Goal: Information Seeking & Learning: Learn about a topic

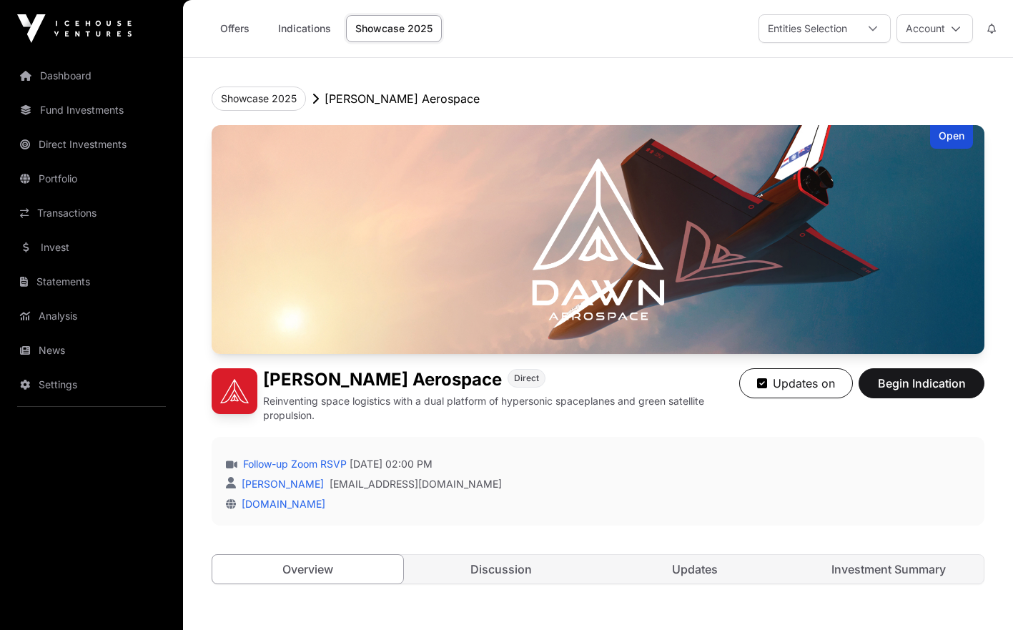
scroll to position [1048, 0]
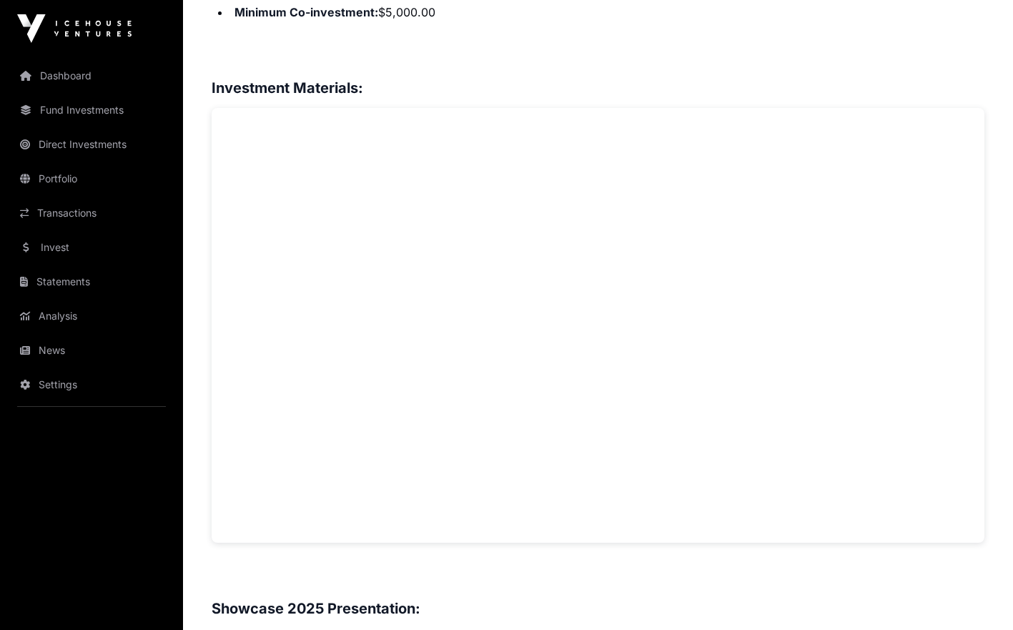
click at [64, 247] on link "Invest" at bounding box center [91, 247] width 160 height 31
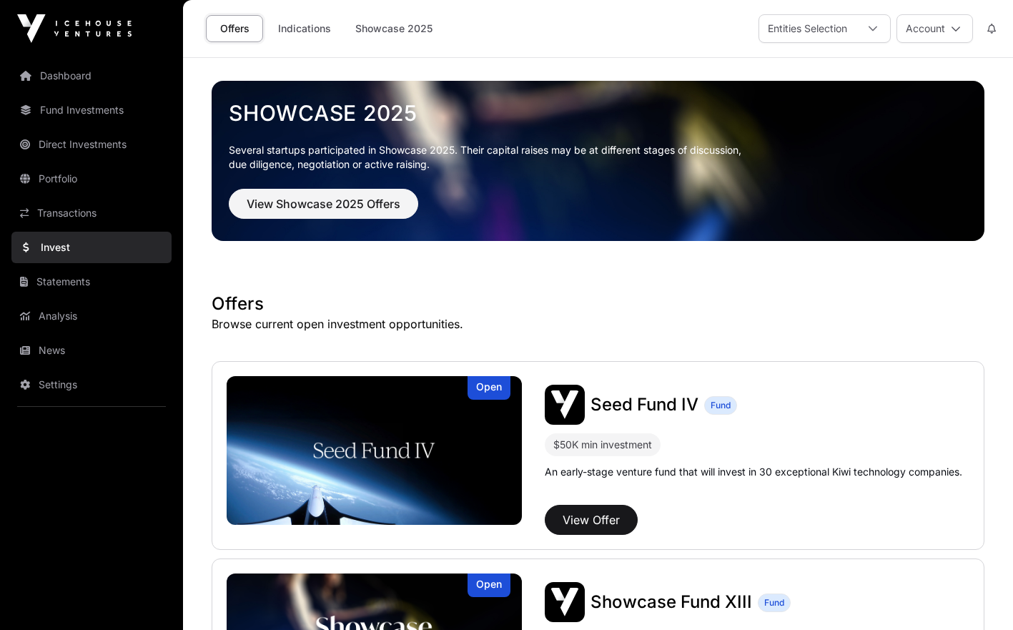
click at [89, 85] on link "Dashboard" at bounding box center [91, 75] width 160 height 31
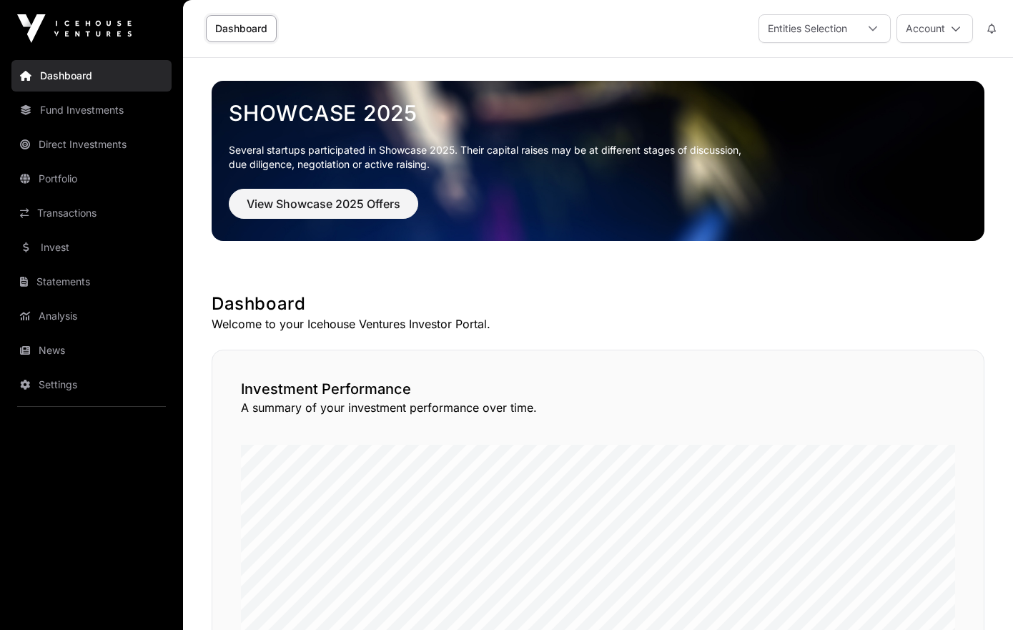
click at [78, 169] on link "Portfolio" at bounding box center [91, 178] width 160 height 31
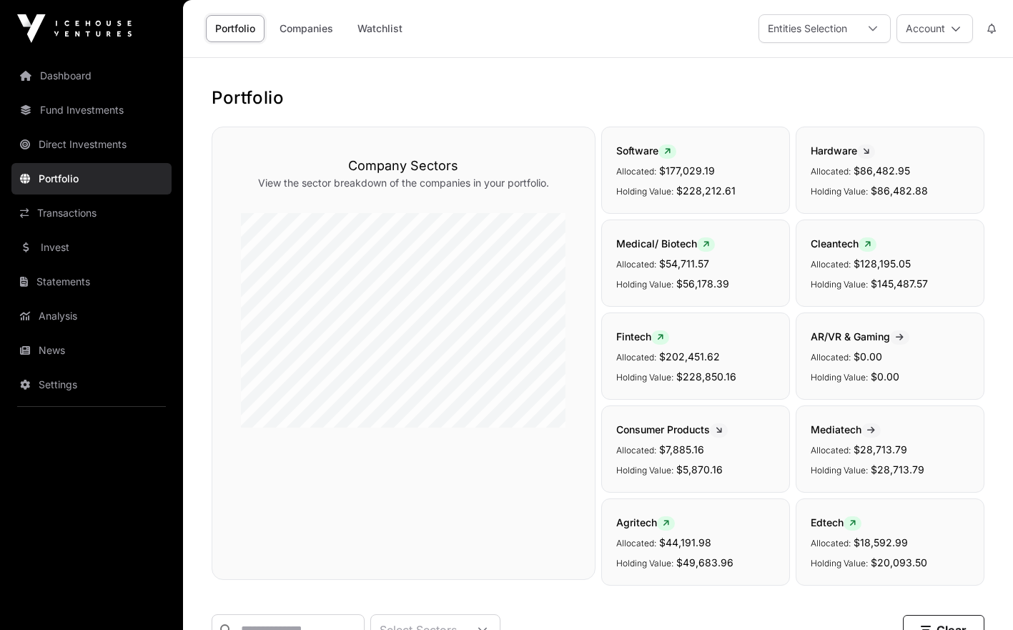
click at [1011, 43] on div "Portfolio Companies Watchlist Entities Selection Account" at bounding box center [598, 29] width 830 height 58
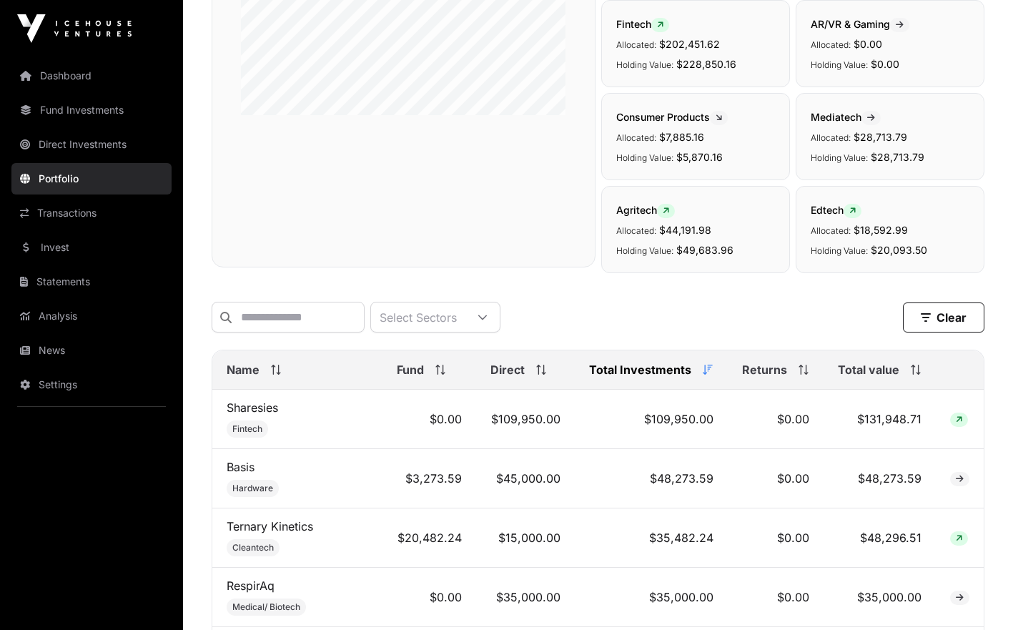
scroll to position [269, 0]
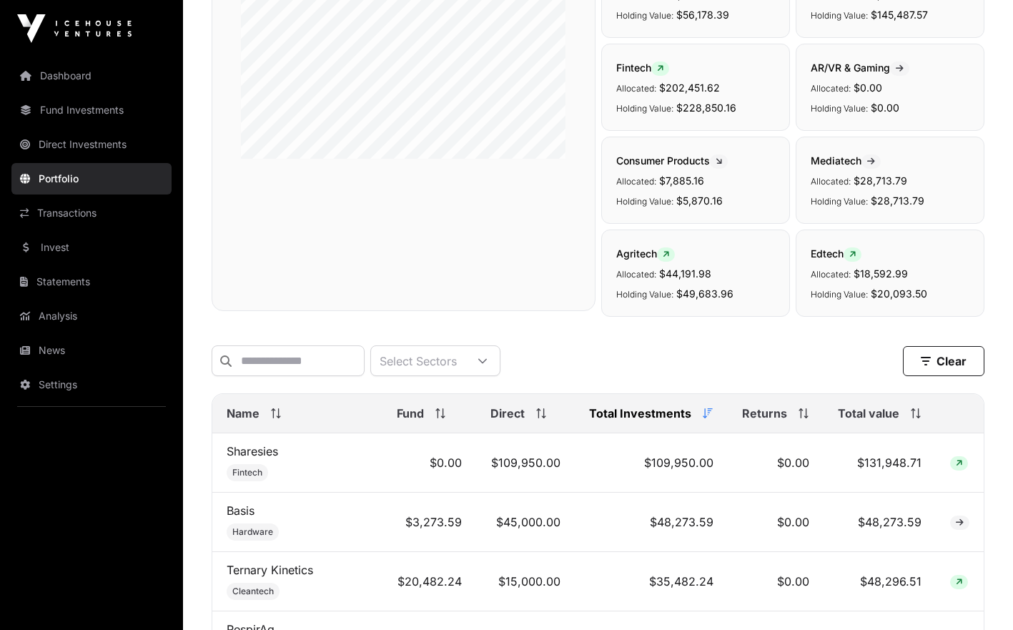
click at [94, 329] on link "Analysis" at bounding box center [91, 315] width 160 height 31
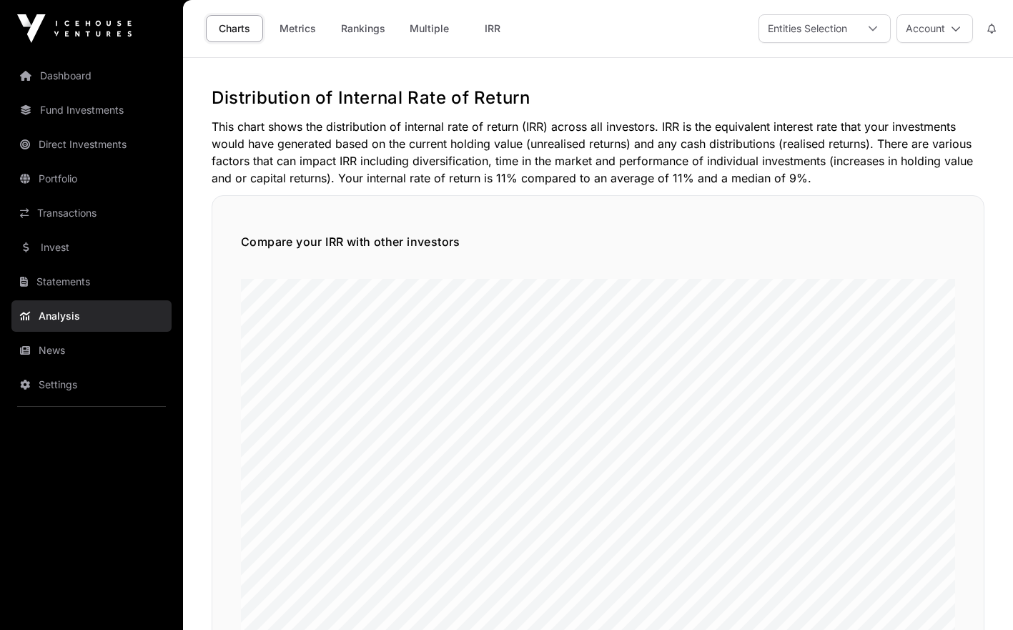
click at [364, 30] on link "Rankings" at bounding box center [363, 28] width 63 height 27
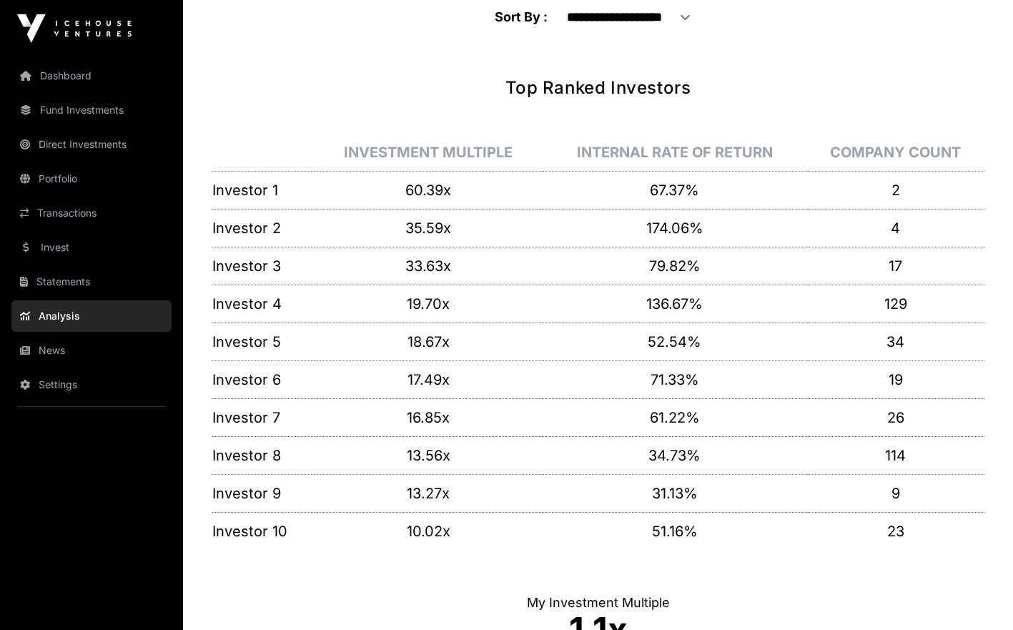
scroll to position [56, 0]
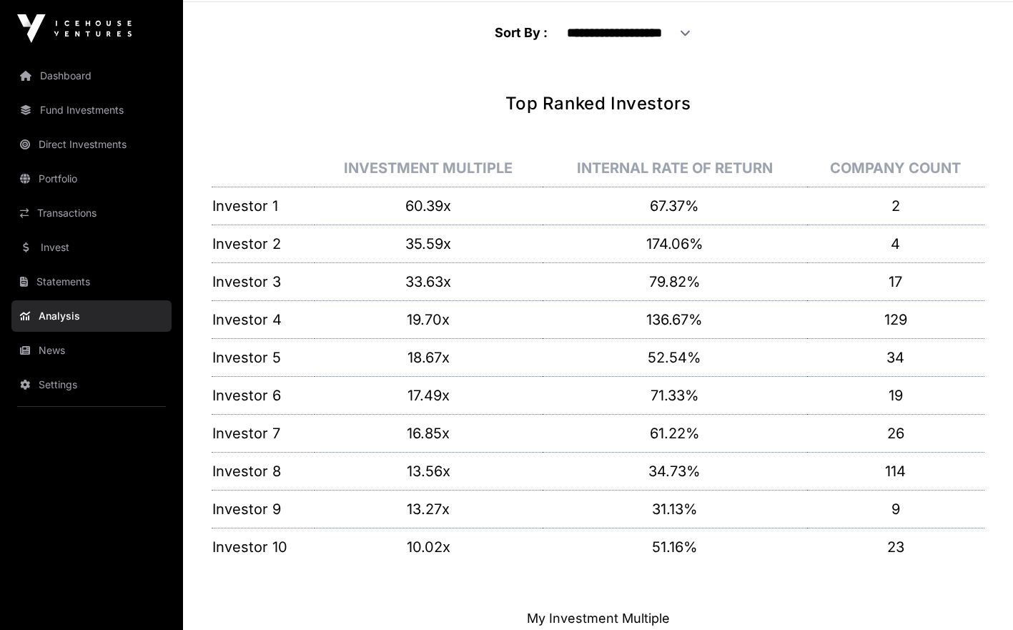
click at [80, 81] on link "Dashboard" at bounding box center [91, 75] width 160 height 31
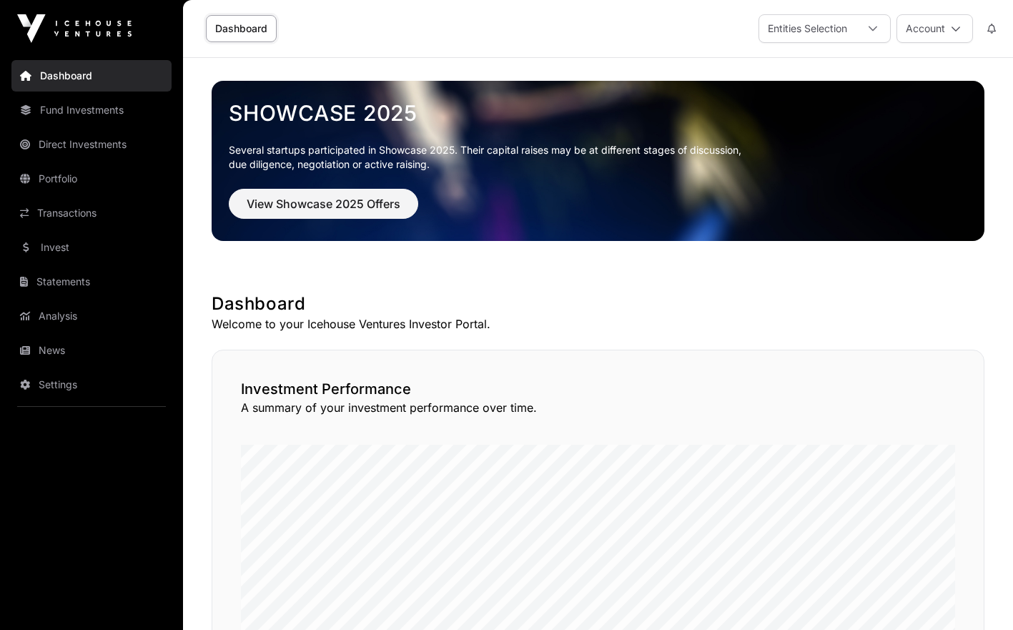
click at [79, 106] on link "Fund Investments" at bounding box center [91, 109] width 160 height 31
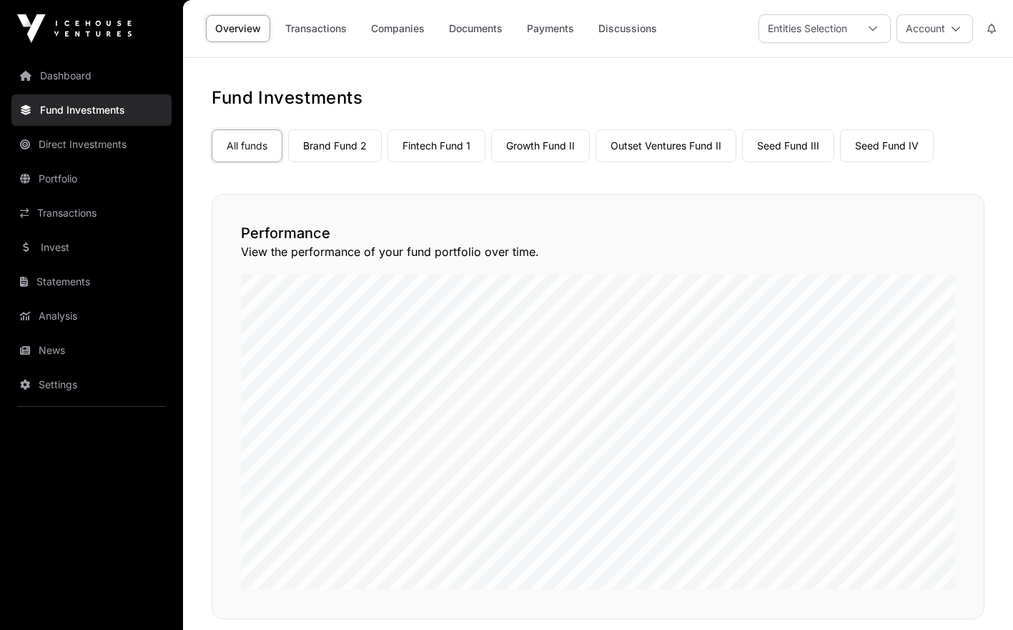
click at [803, 141] on link "Seed Fund III" at bounding box center [788, 145] width 92 height 33
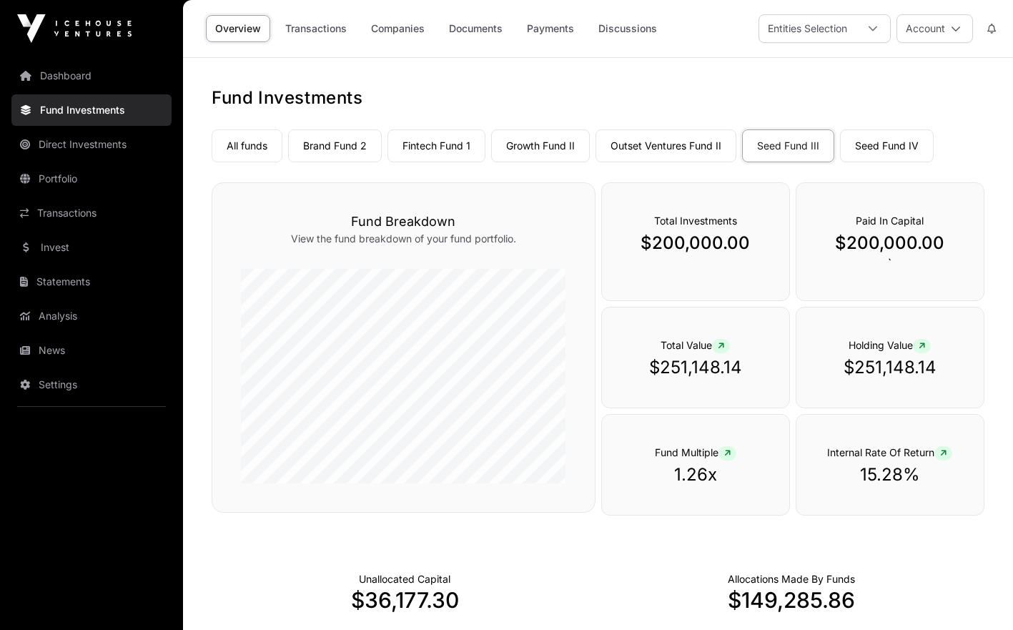
click at [783, 149] on link "Seed Fund III" at bounding box center [788, 145] width 92 height 33
click at [75, 182] on link "Portfolio" at bounding box center [91, 178] width 160 height 31
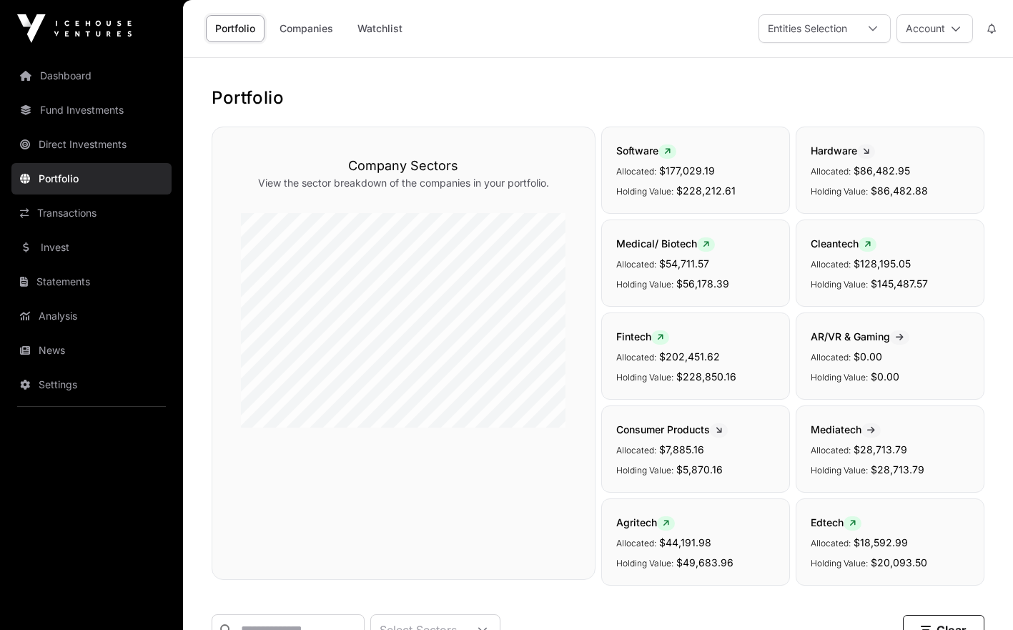
click at [80, 106] on link "Fund Investments" at bounding box center [91, 109] width 160 height 31
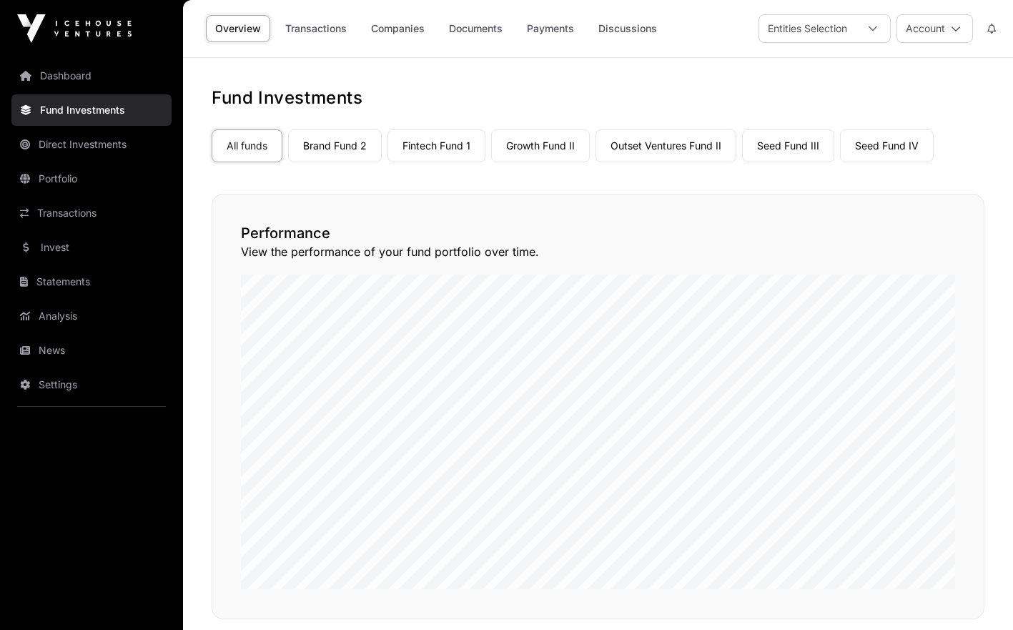
click at [81, 114] on link "Fund Investments" at bounding box center [91, 109] width 160 height 31
click at [400, 34] on link "Companies" at bounding box center [398, 28] width 72 height 27
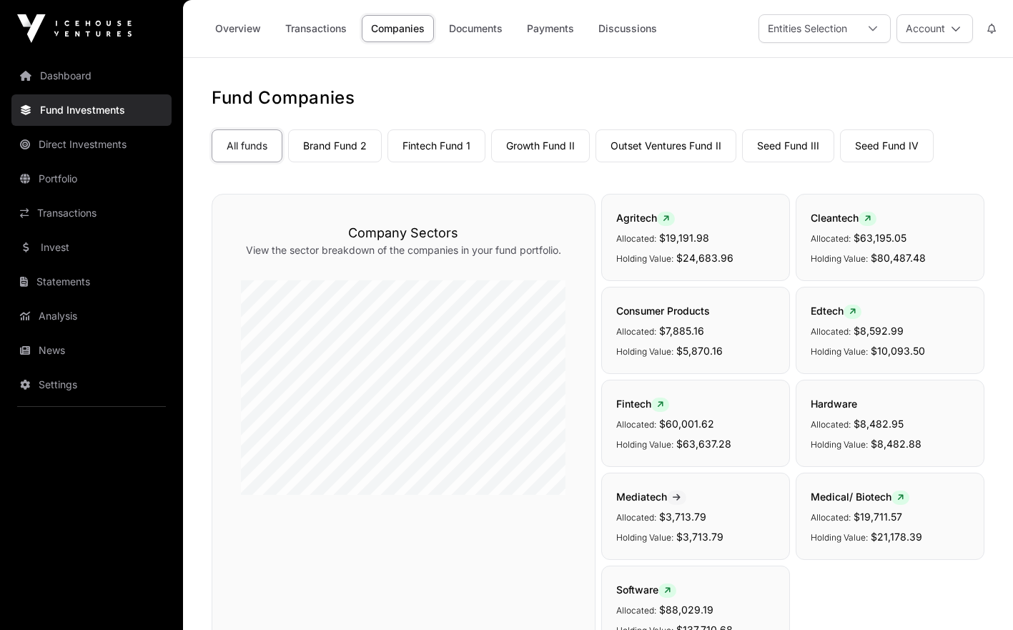
click at [781, 142] on link "Seed Fund III" at bounding box center [788, 145] width 92 height 33
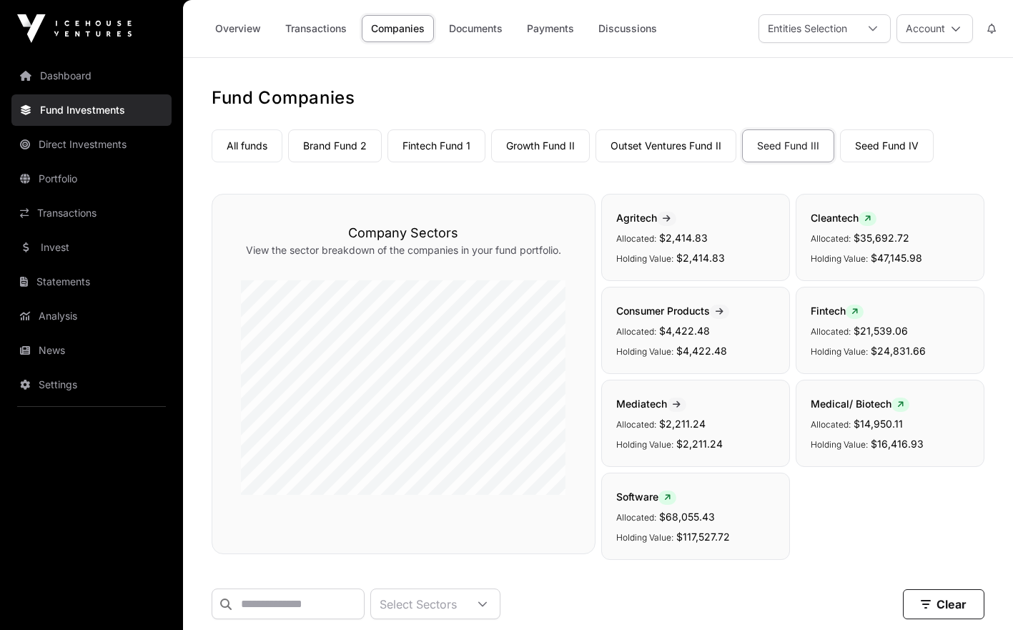
click at [781, 142] on link "Seed Fund III" at bounding box center [788, 145] width 92 height 33
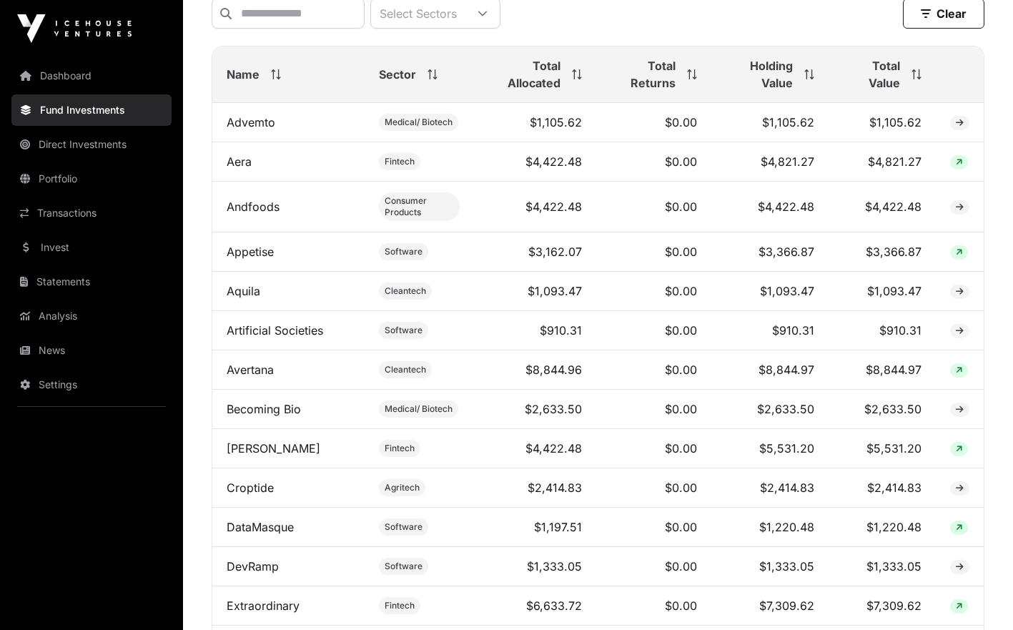
scroll to position [586, 0]
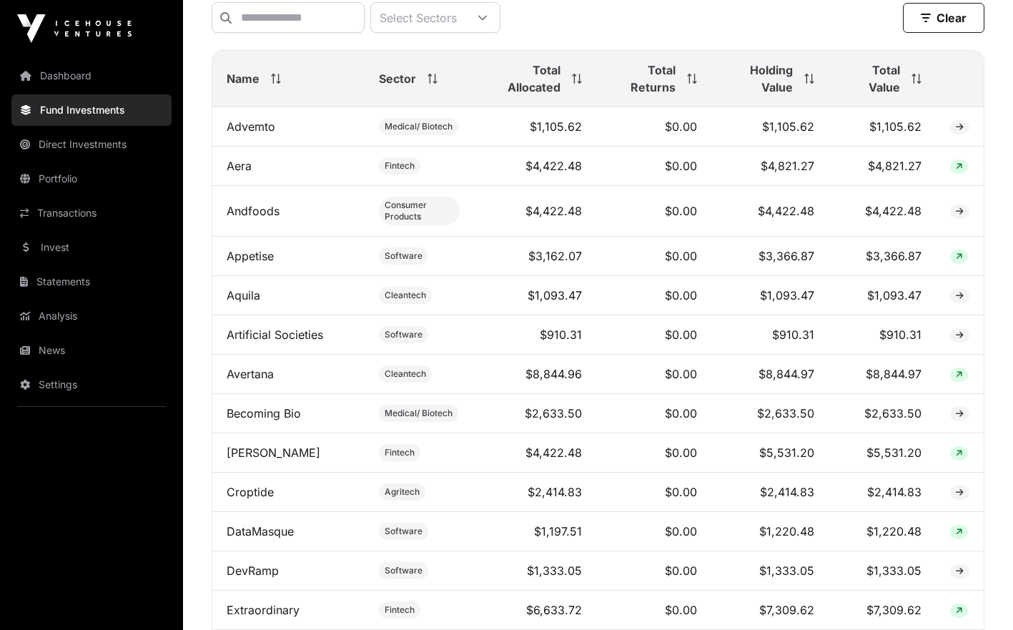
click at [557, 96] on span "Total Allocated" at bounding box center [524, 78] width 73 height 34
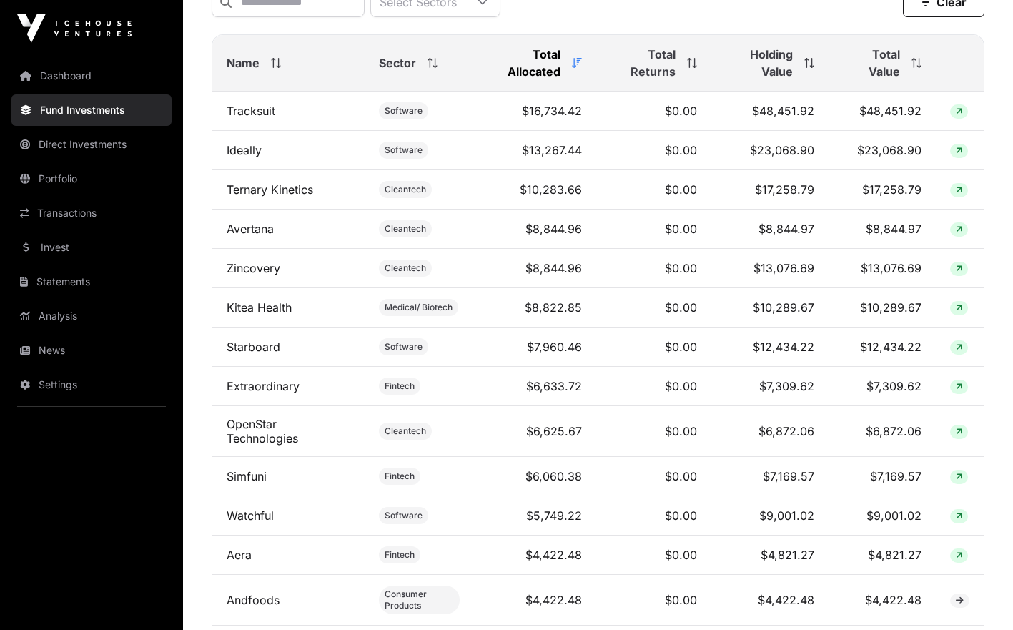
scroll to position [608, 0]
